Goal: Obtain resource: Download file/media

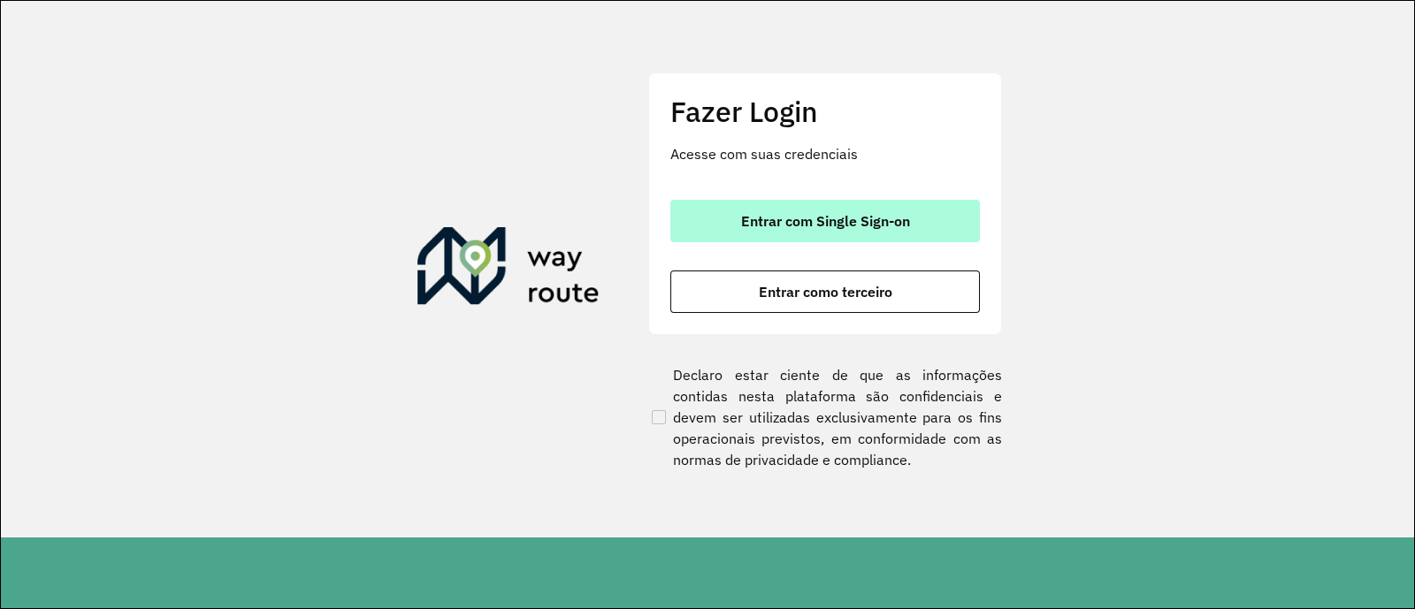
click at [801, 228] on span "Entrar com Single Sign-on" at bounding box center [825, 221] width 169 height 14
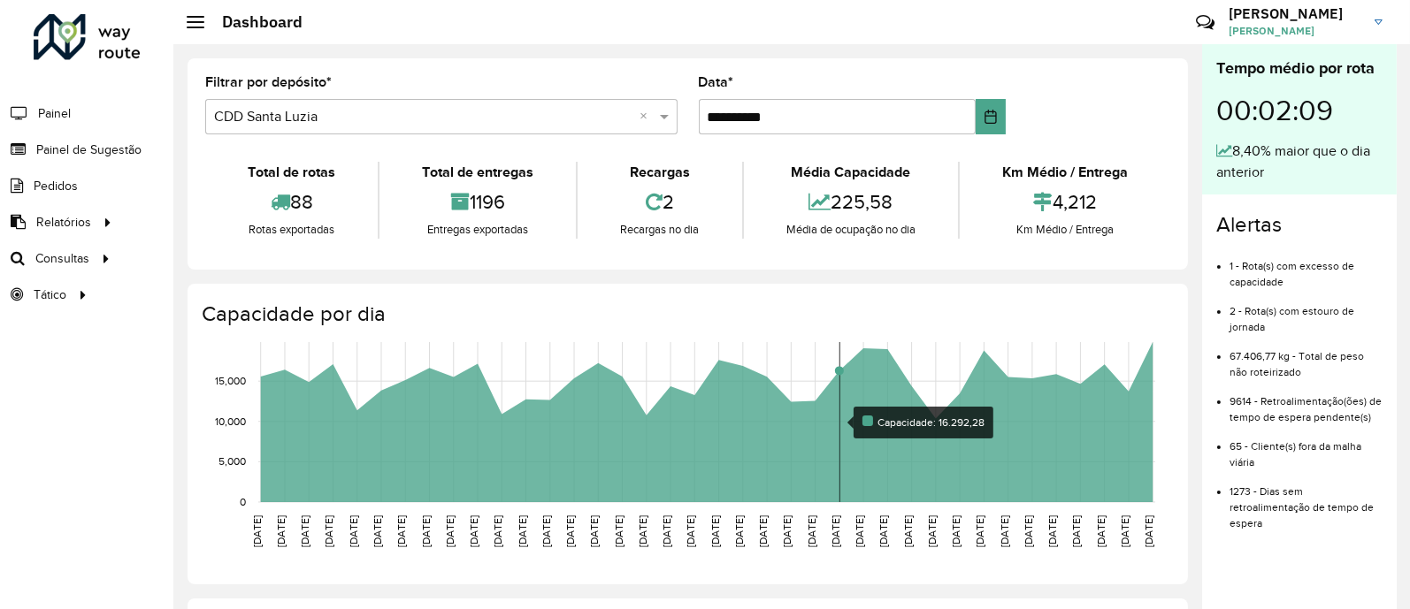
click at [844, 356] on rect at bounding box center [706, 422] width 897 height 160
click at [781, 378] on rect at bounding box center [706, 422] width 897 height 160
click at [778, 385] on rect at bounding box center [706, 422] width 897 height 160
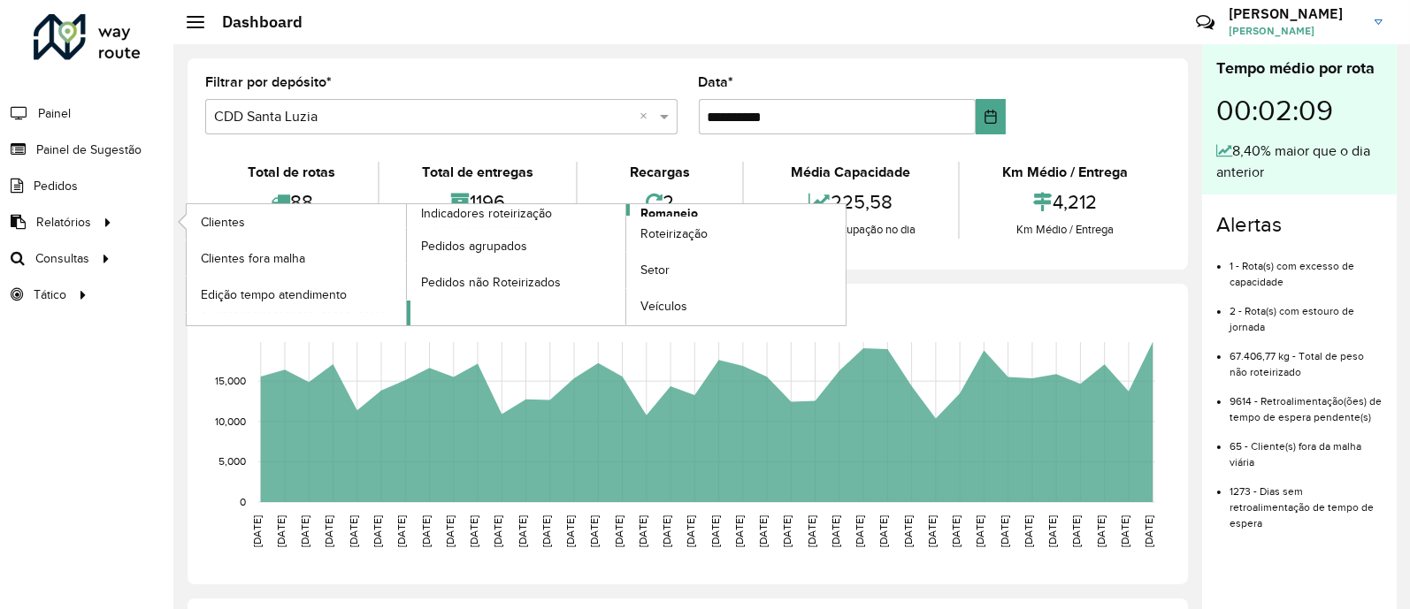
click at [698, 207] on link "Romaneio" at bounding box center [627, 264] width 440 height 121
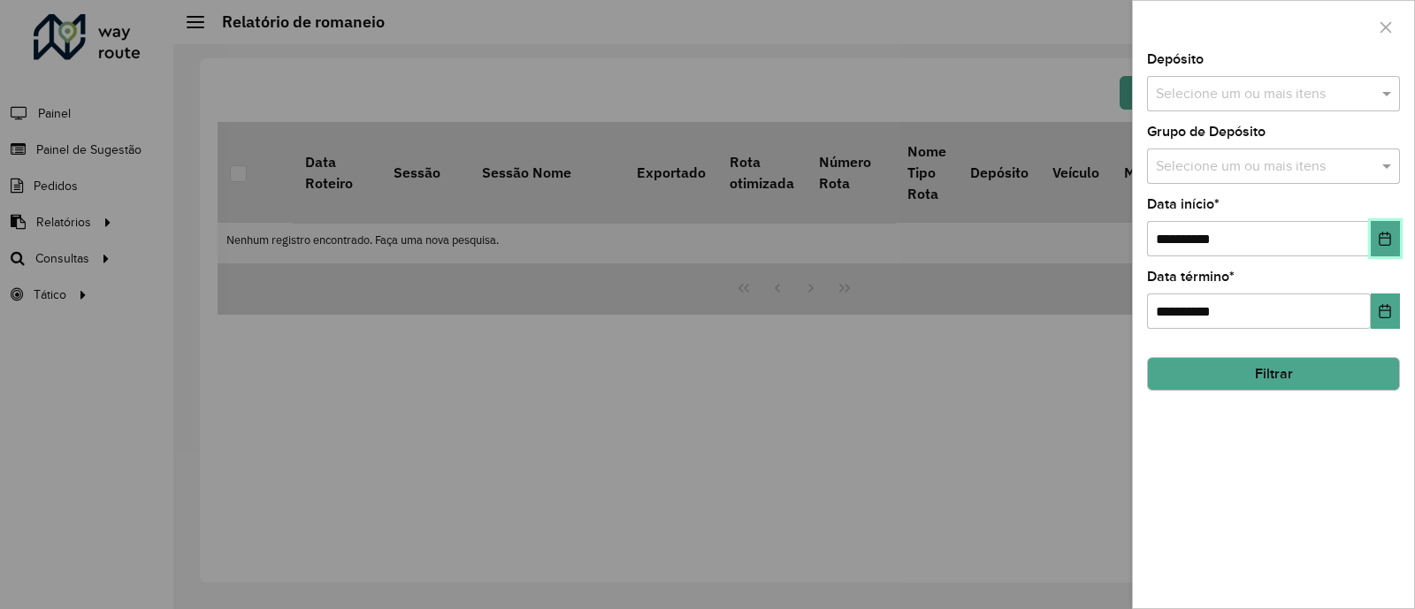
click at [1389, 240] on icon "Choose Date" at bounding box center [1385, 239] width 14 height 14
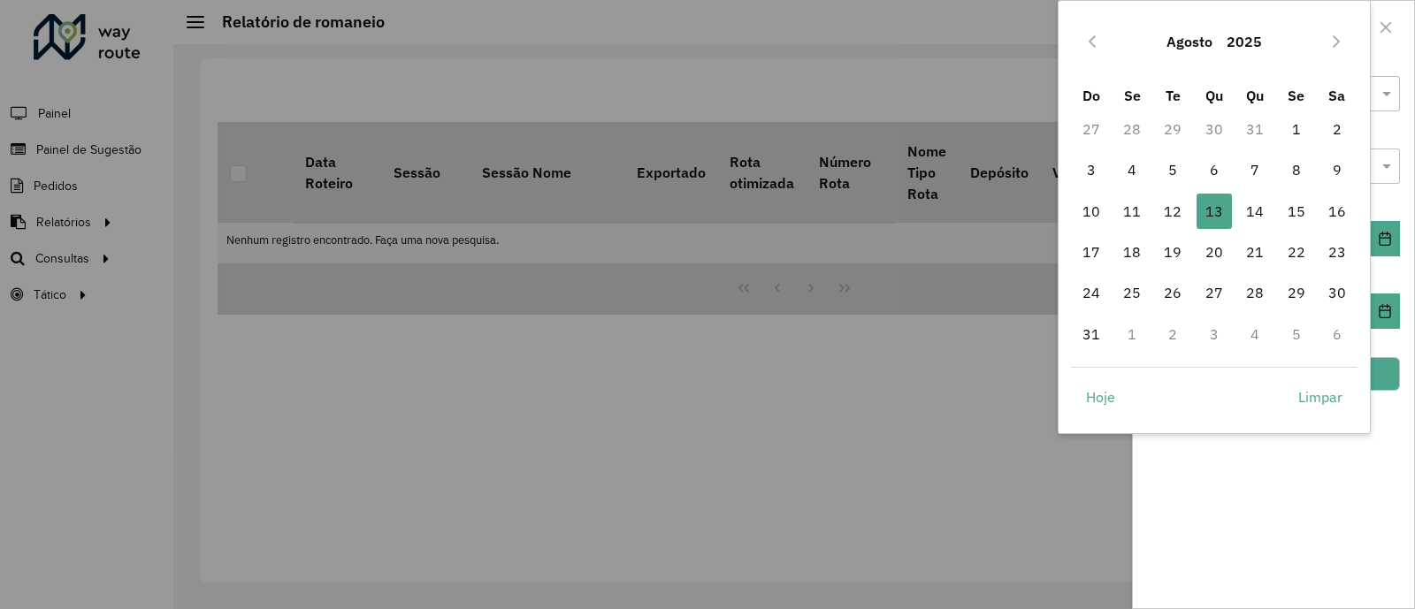
click at [999, 236] on div at bounding box center [707, 304] width 1415 height 609
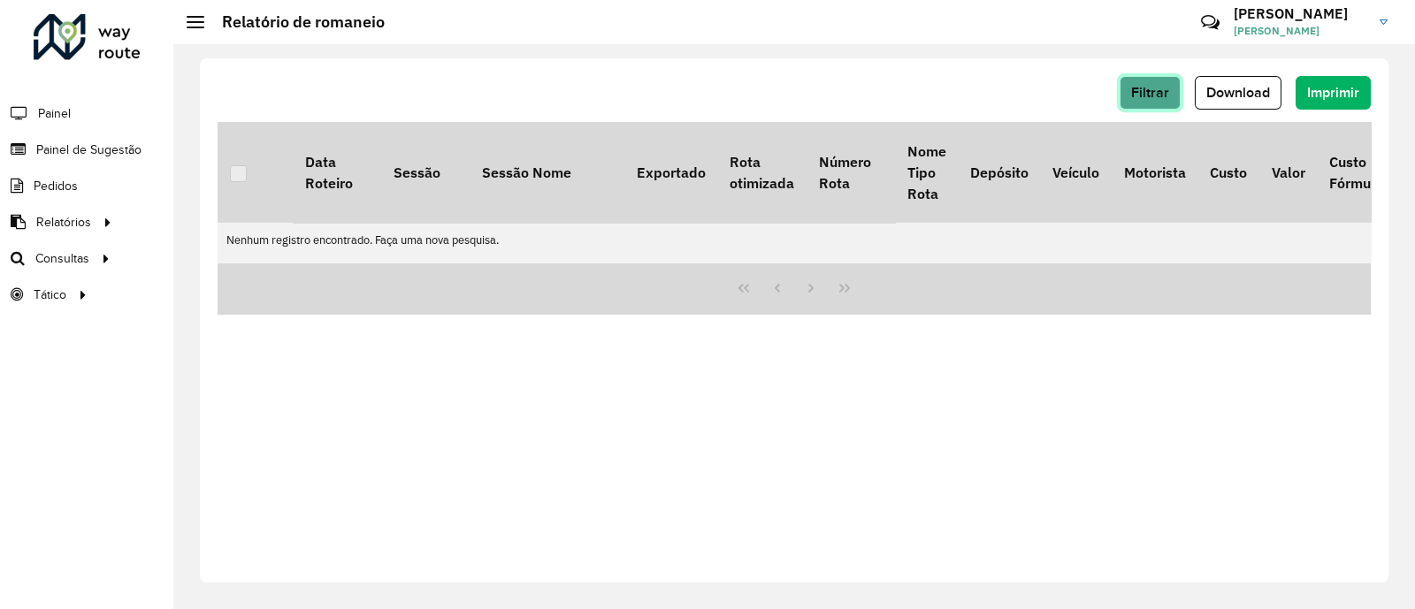
click at [1151, 103] on button "Filtrar" at bounding box center [1150, 93] width 61 height 34
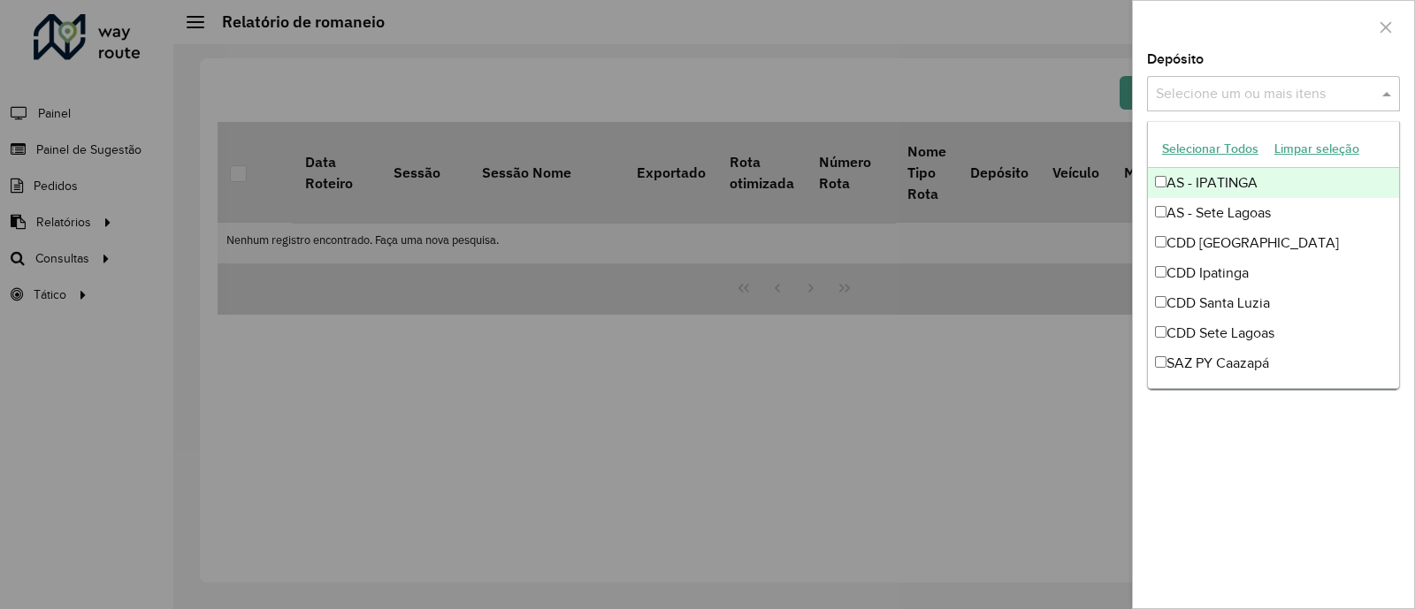
click at [1303, 96] on input "text" at bounding box center [1265, 94] width 226 height 21
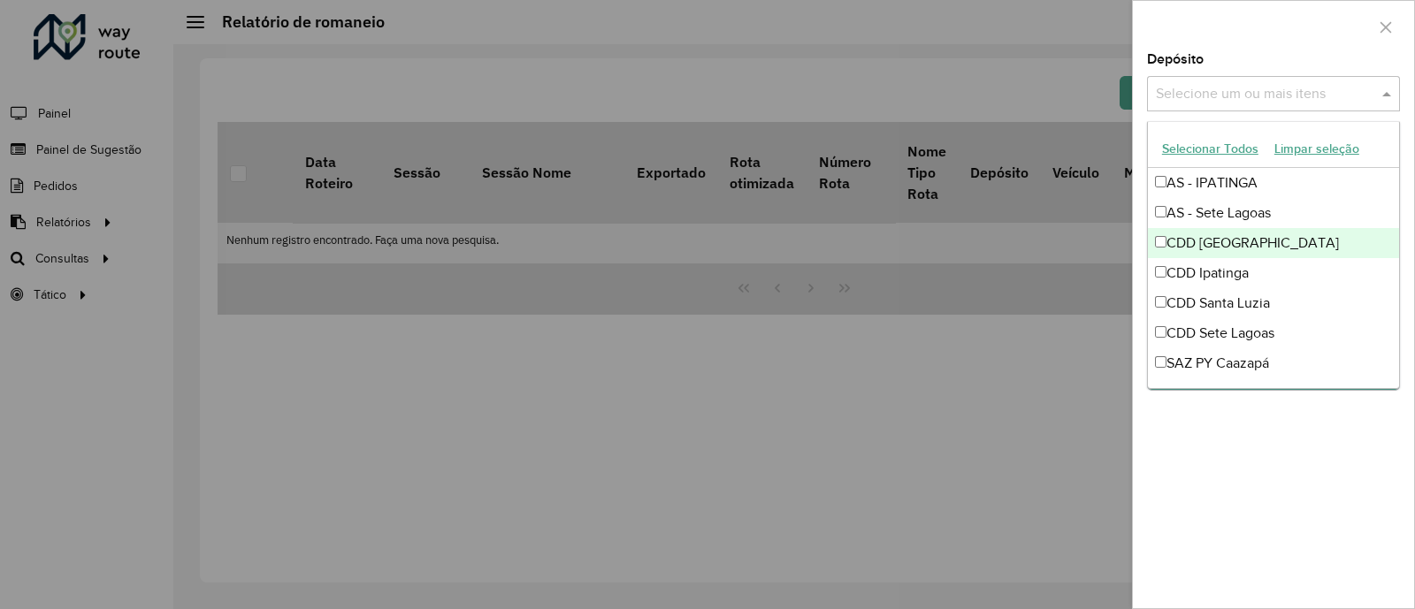
click at [1167, 242] on div "CDD [GEOGRAPHIC_DATA]" at bounding box center [1273, 243] width 251 height 30
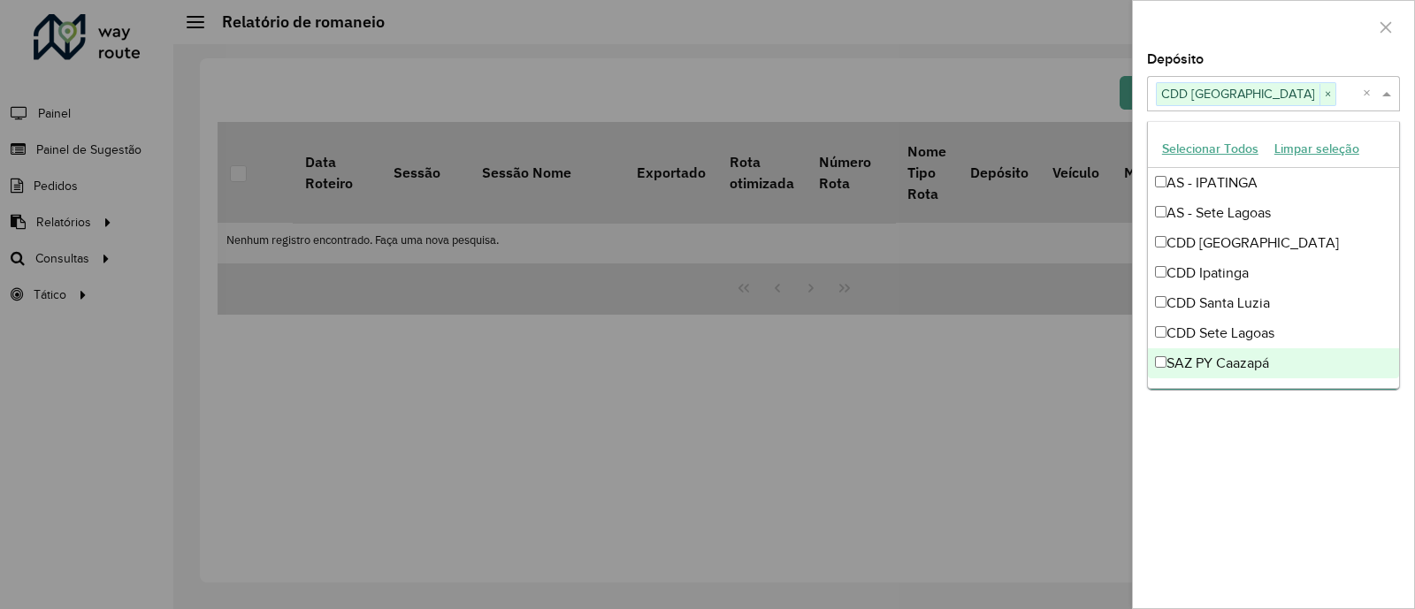
click at [1257, 428] on div "**********" at bounding box center [1273, 331] width 281 height 556
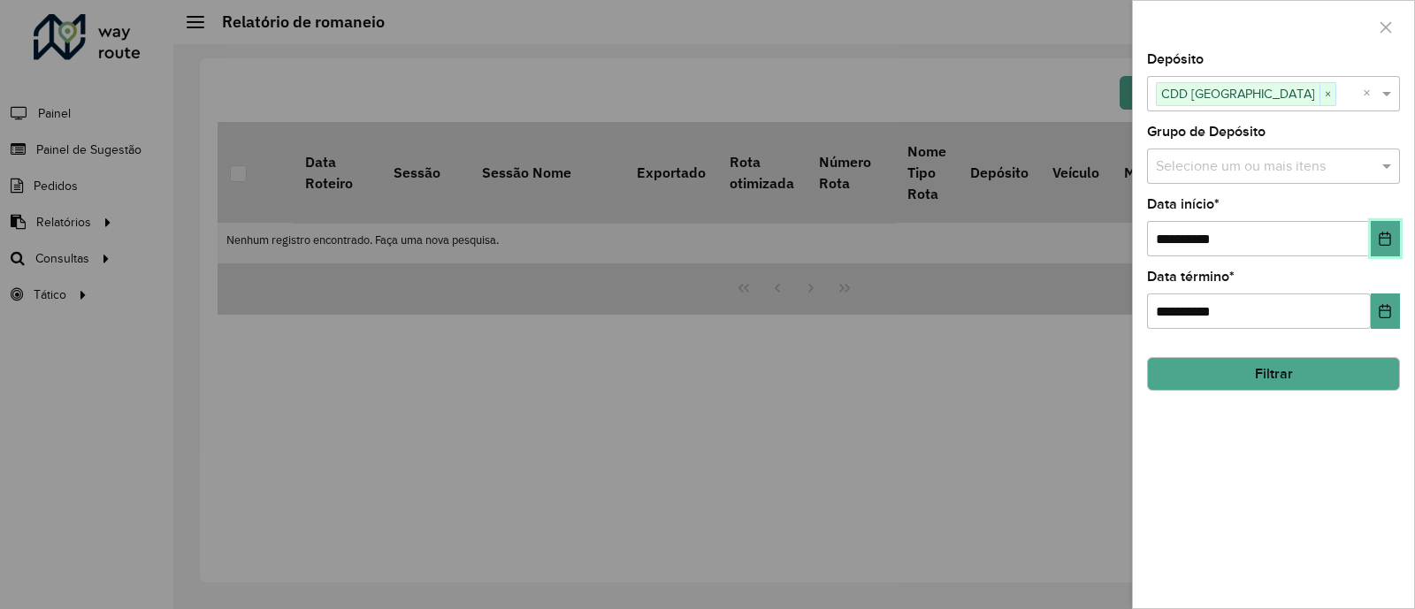
click at [1391, 234] on icon "Choose Date" at bounding box center [1385, 239] width 14 height 14
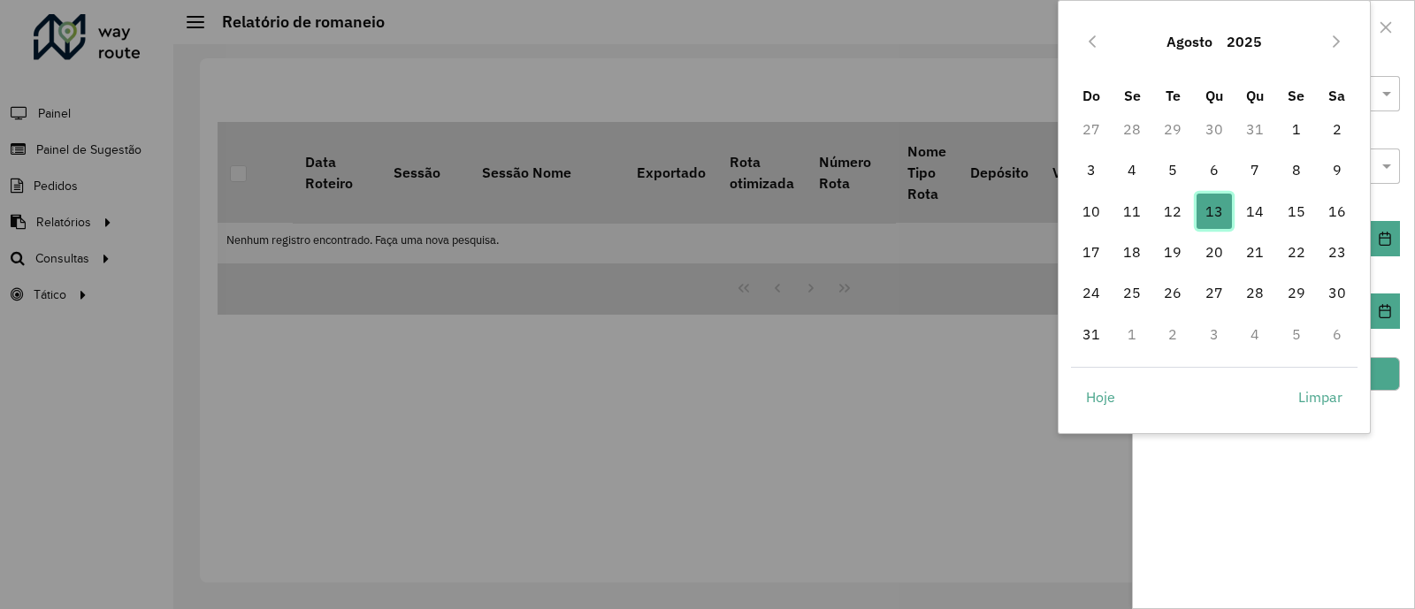
click at [1203, 202] on span "13" at bounding box center [1214, 211] width 35 height 35
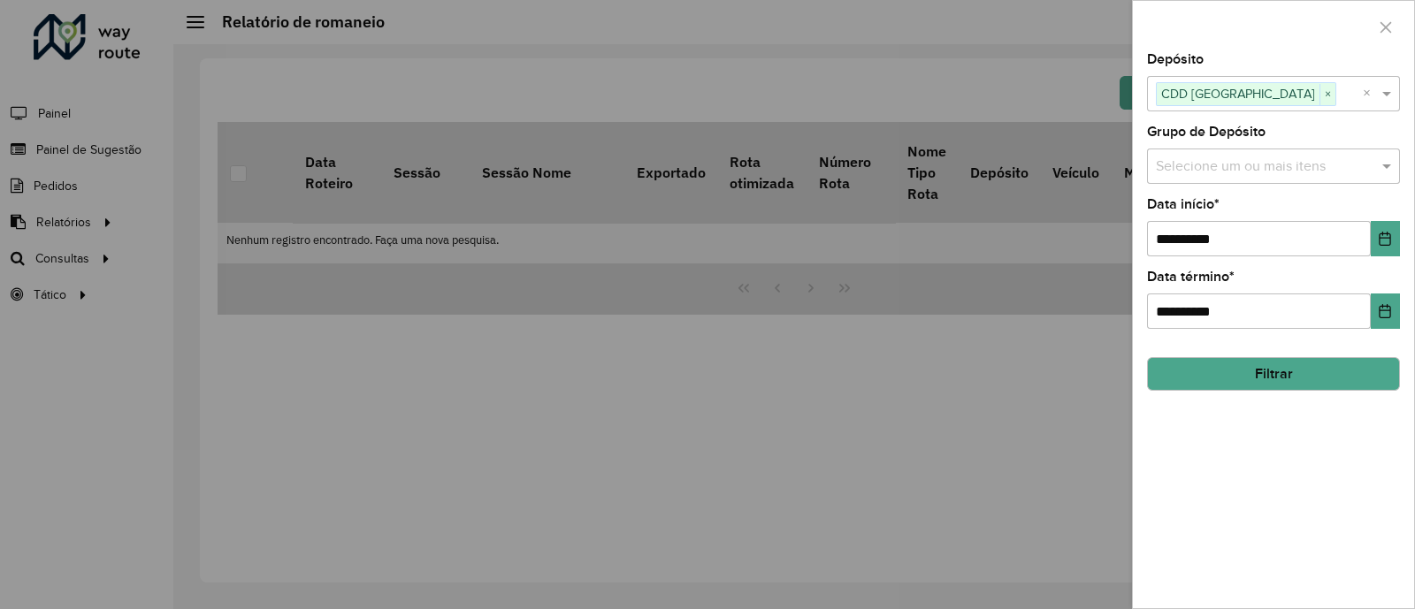
click at [1267, 377] on button "Filtrar" at bounding box center [1273, 374] width 253 height 34
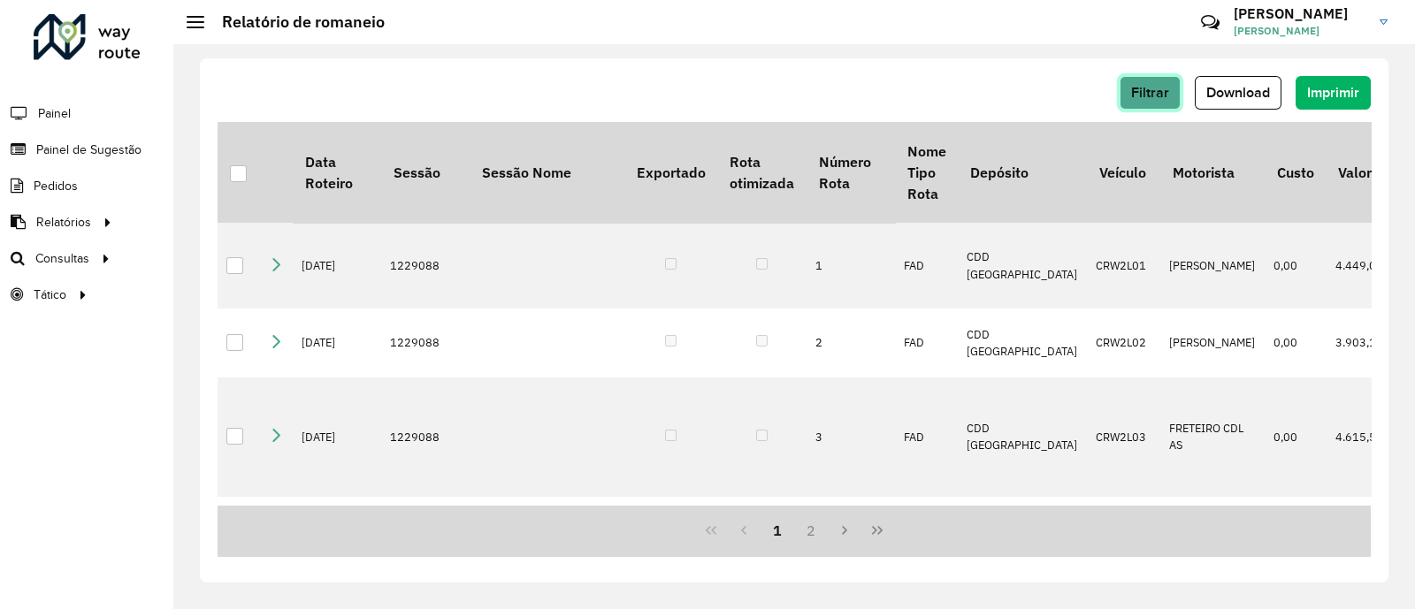
click at [1154, 90] on span "Filtrar" at bounding box center [1150, 92] width 38 height 15
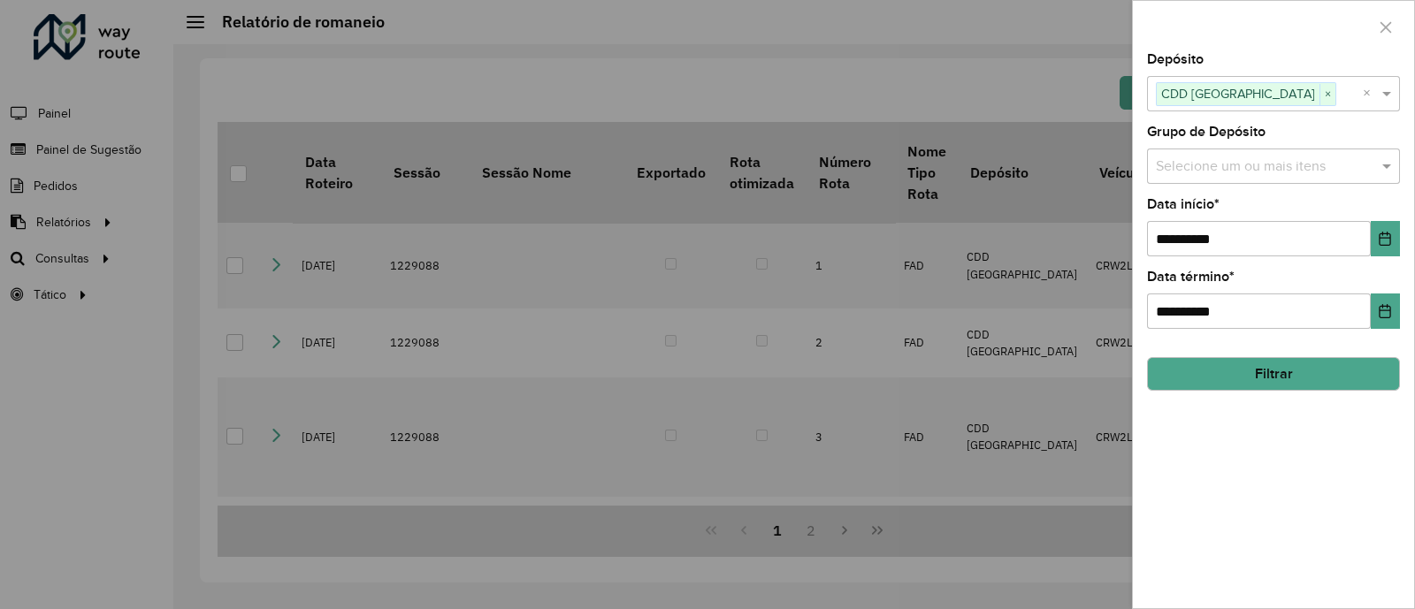
click at [1366, 356] on hb-field-button "Filtrar" at bounding box center [1273, 367] width 253 height 48
click at [1345, 361] on button "Filtrar" at bounding box center [1273, 374] width 253 height 34
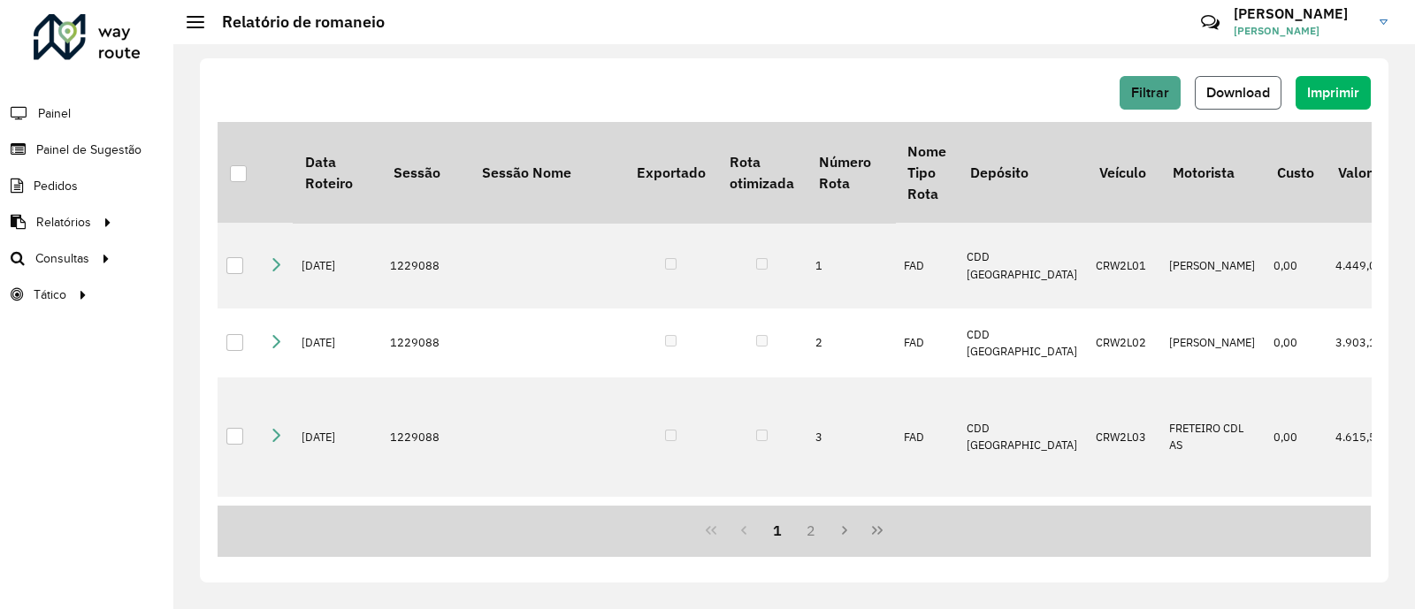
click at [1274, 88] on button "Download" at bounding box center [1238, 93] width 87 height 34
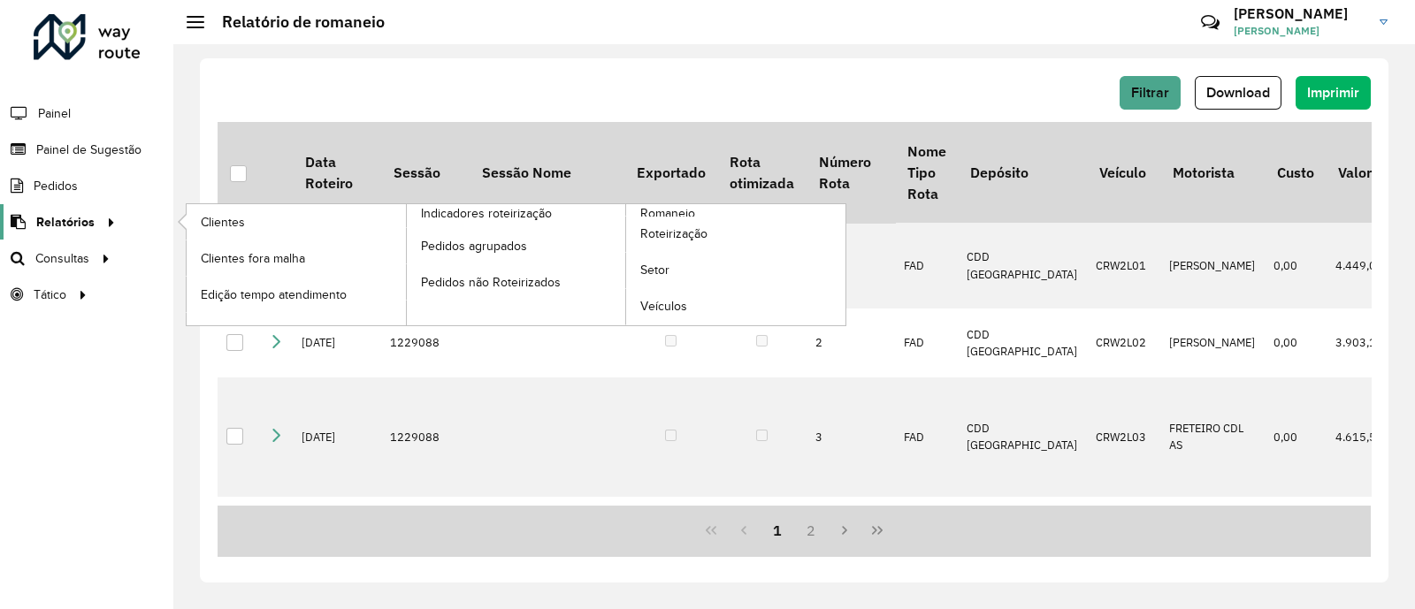
click at [72, 224] on span "Relatórios" at bounding box center [65, 222] width 58 height 19
click at [119, 217] on div at bounding box center [108, 222] width 27 height 19
click at [686, 207] on span "Romaneio" at bounding box center [668, 213] width 57 height 19
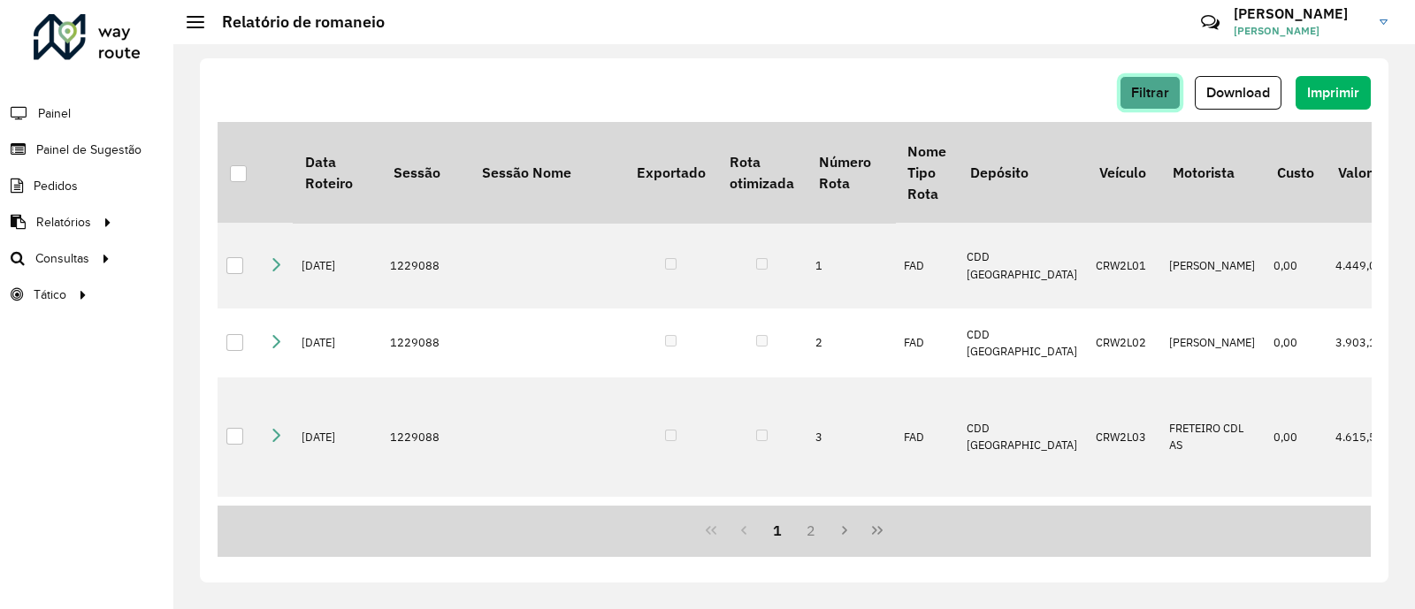
click at [1150, 93] on span "Filtrar" at bounding box center [1150, 92] width 38 height 15
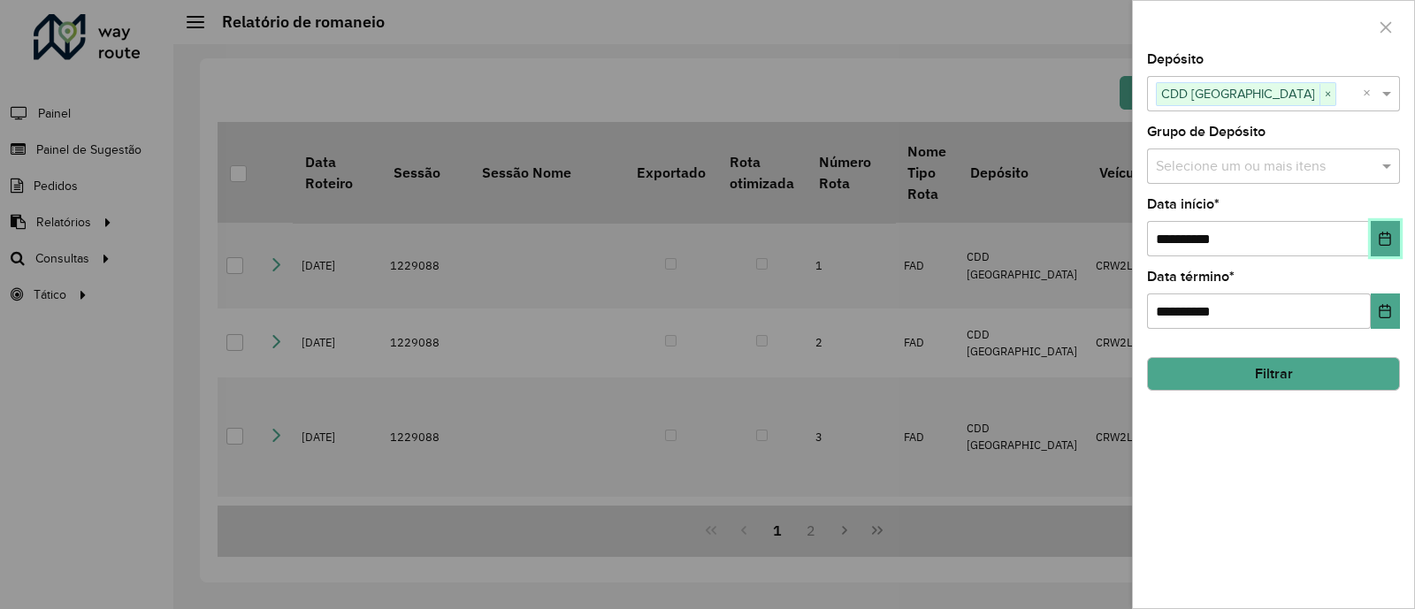
click at [1393, 241] on button "Choose Date" at bounding box center [1385, 238] width 29 height 35
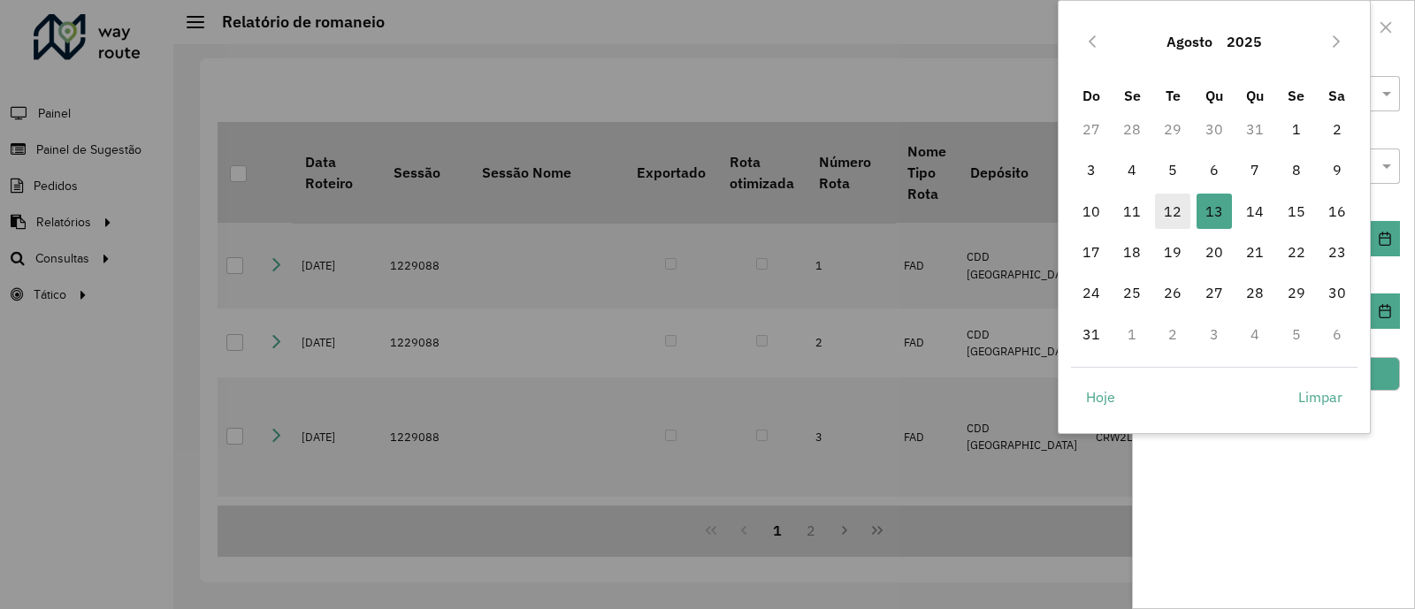
click at [1180, 205] on span "12" at bounding box center [1172, 211] width 35 height 35
type input "**********"
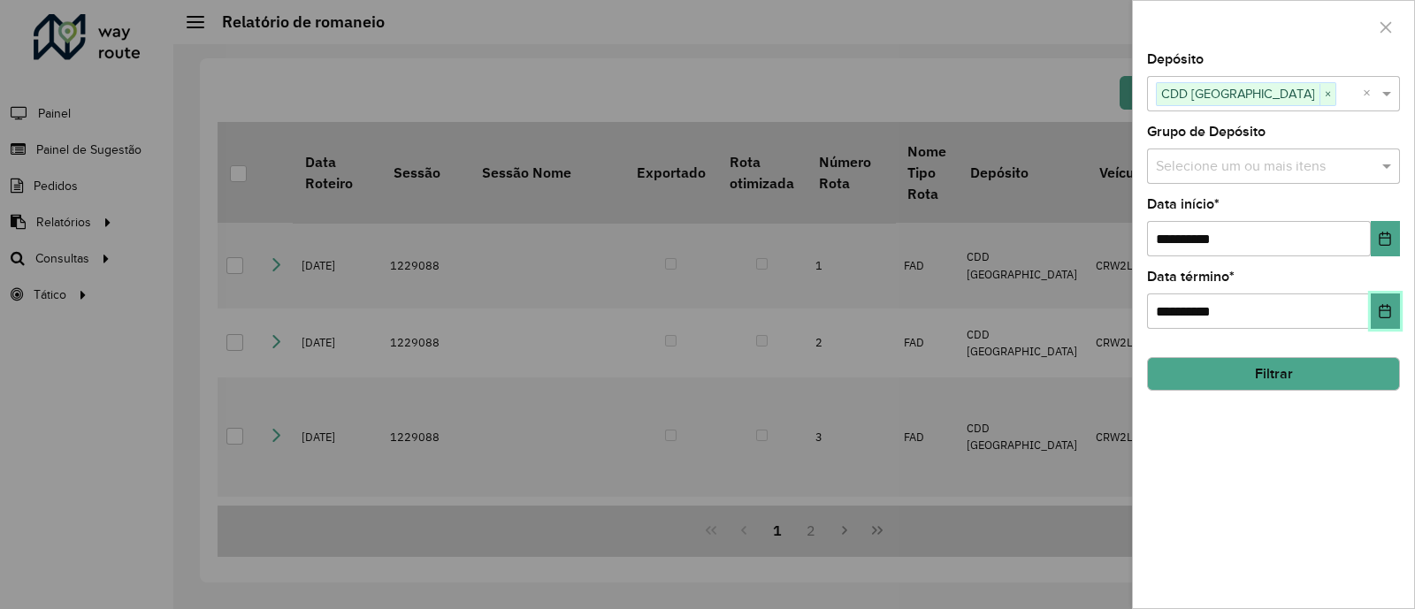
click at [1377, 315] on button "Choose Date" at bounding box center [1385, 311] width 29 height 35
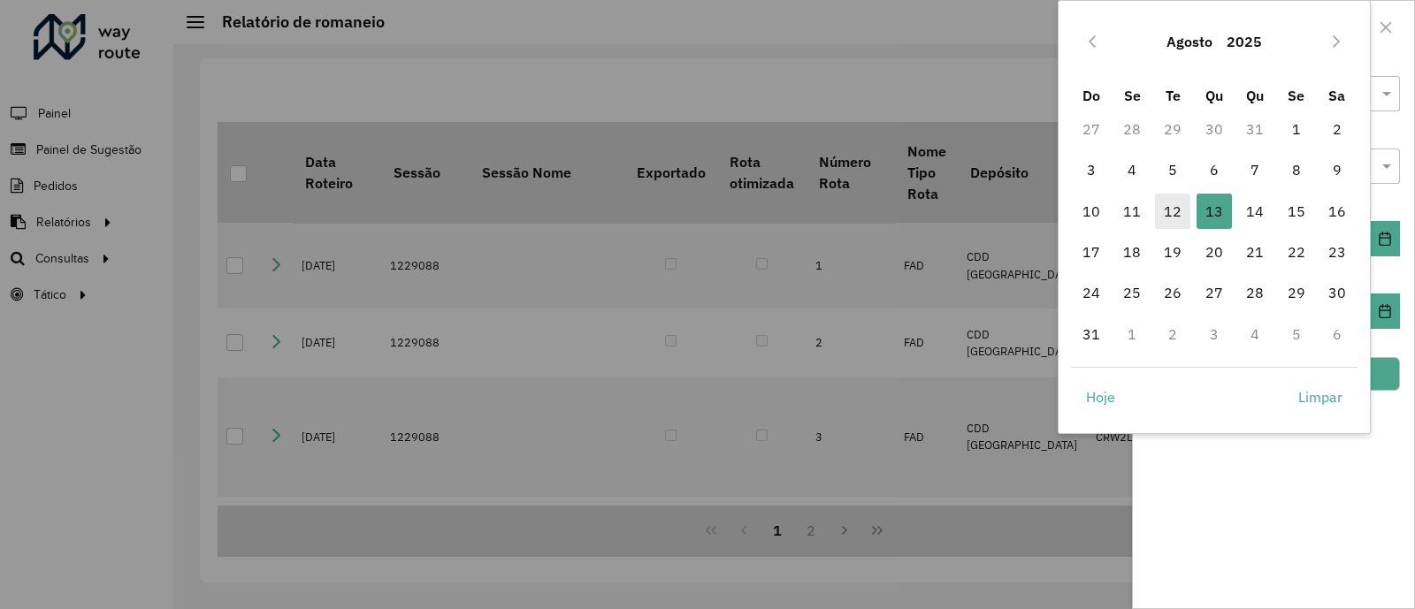
click at [1165, 203] on span "12" at bounding box center [1172, 211] width 35 height 35
type input "**********"
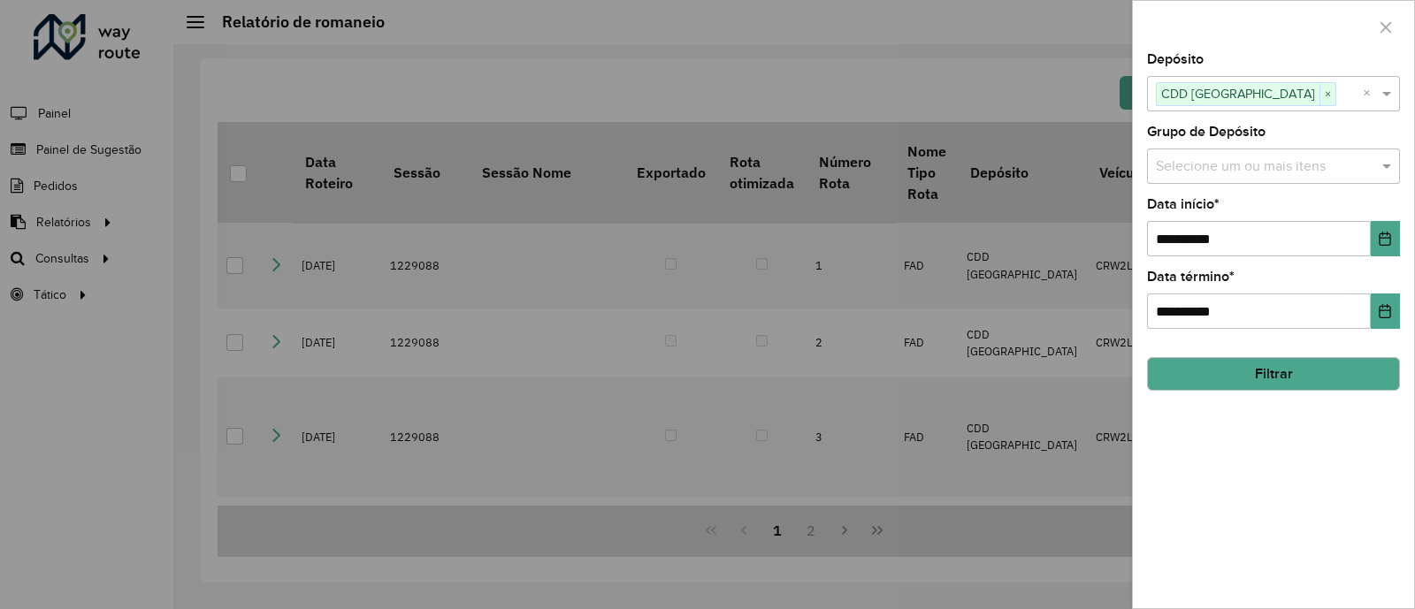
click at [1273, 373] on button "Filtrar" at bounding box center [1273, 374] width 253 height 34
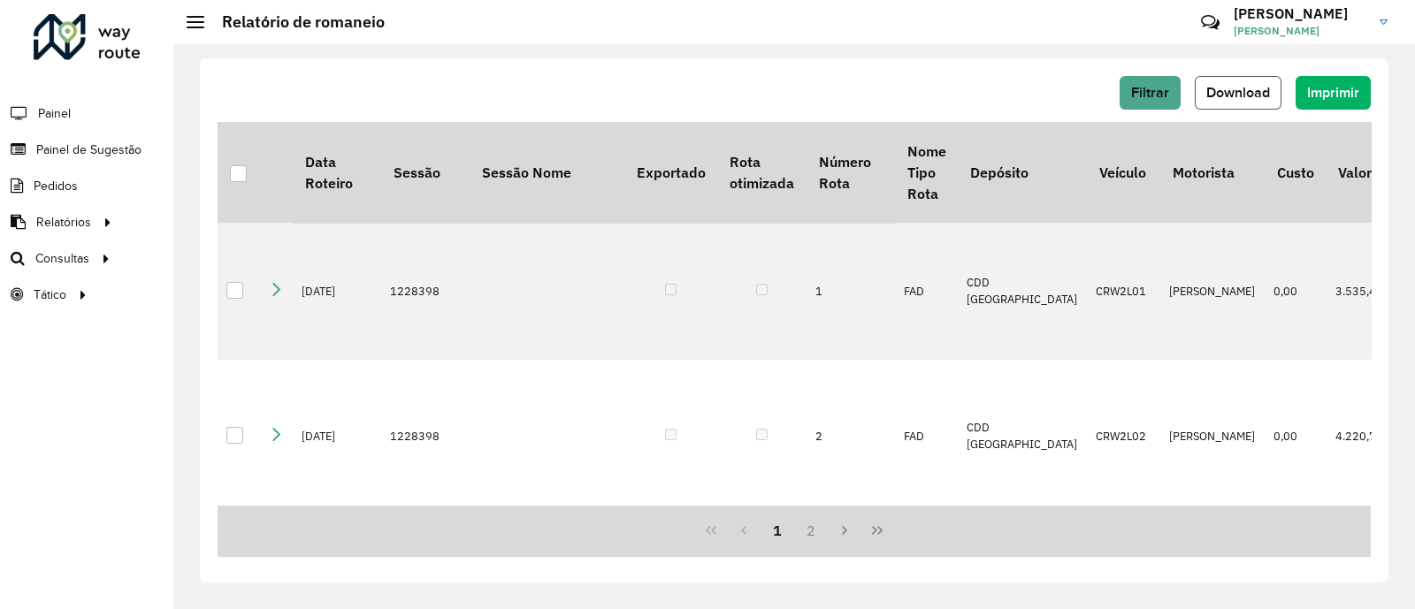
click at [1255, 85] on span "Download" at bounding box center [1239, 92] width 64 height 15
